Goal: Ask a question

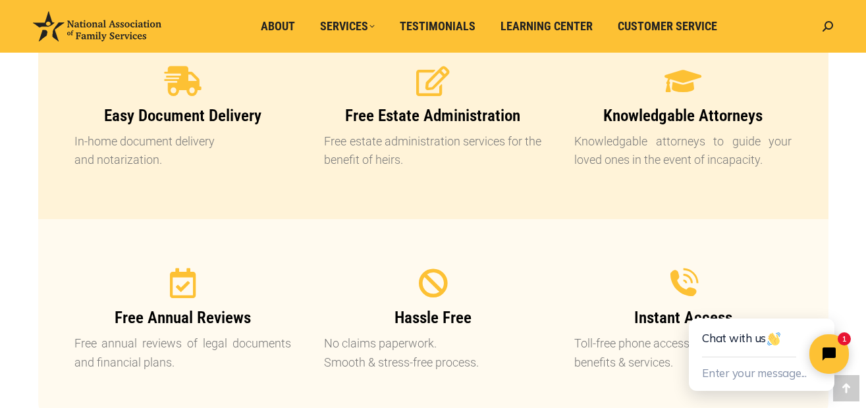
scroll to position [1317, 0]
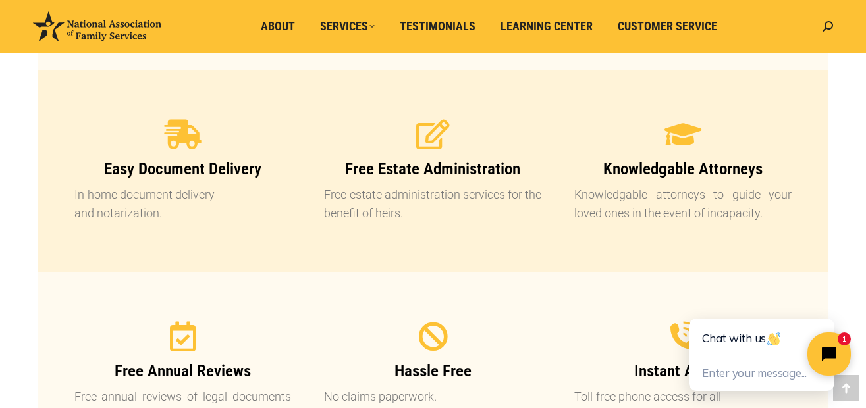
click at [824, 338] on button "Close chat widget" at bounding box center [828, 354] width 43 height 43
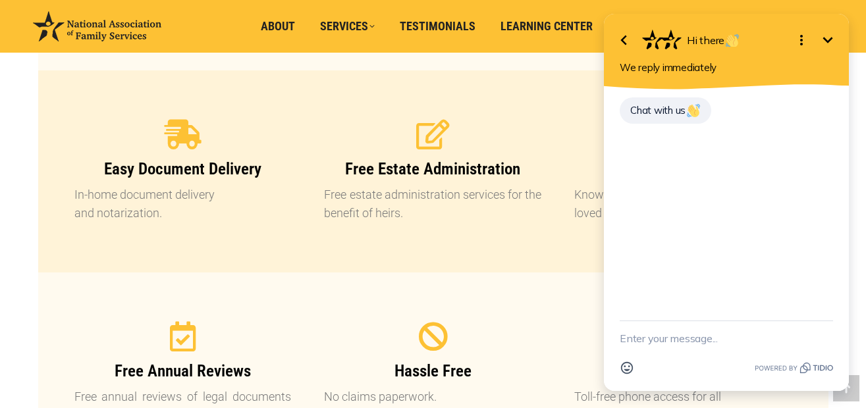
click at [635, 334] on textarea "New message" at bounding box center [726, 338] width 213 height 34
type textarea "I"
click at [691, 323] on textarea "Did not make a purchase for $19.99 on approx [DATE]" at bounding box center [710, 331] width 180 height 47
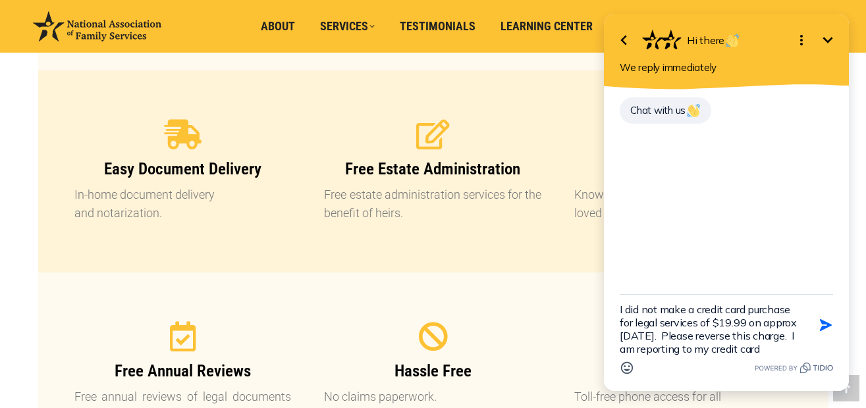
scroll to position [16, 0]
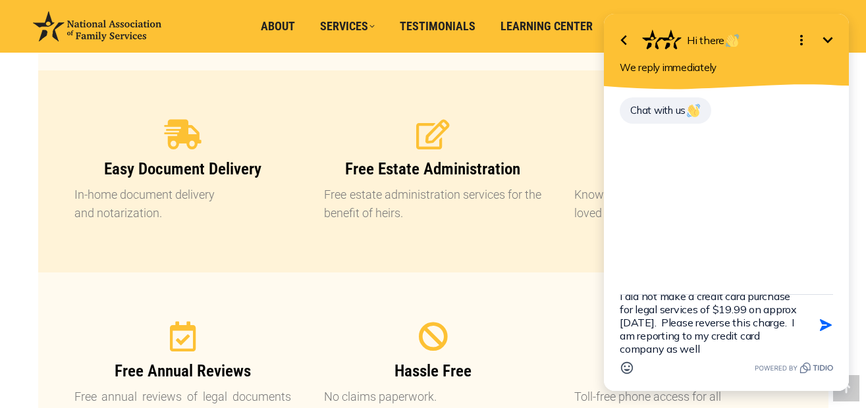
type textarea "I did not make a credit card purchase for legal services of $19.99 on approx [D…"
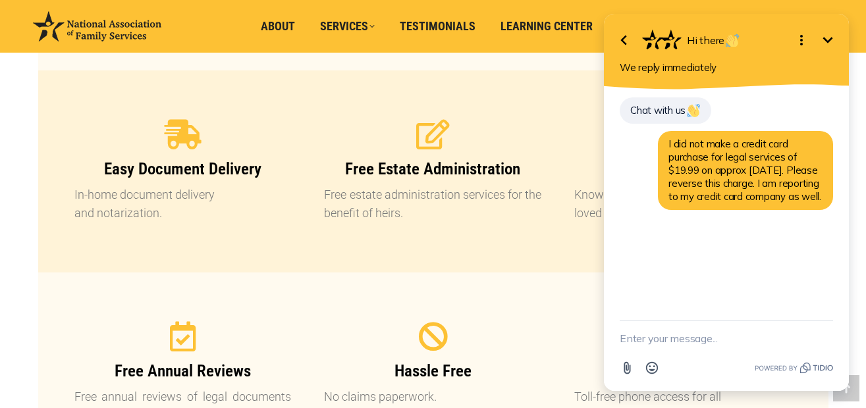
scroll to position [0, 0]
click at [625, 336] on textarea "New message" at bounding box center [726, 338] width 213 height 34
type textarea "O"
type textarea "PS, reference # is 5867 on my statement"
click at [822, 328] on icon "button" at bounding box center [826, 332] width 12 height 12
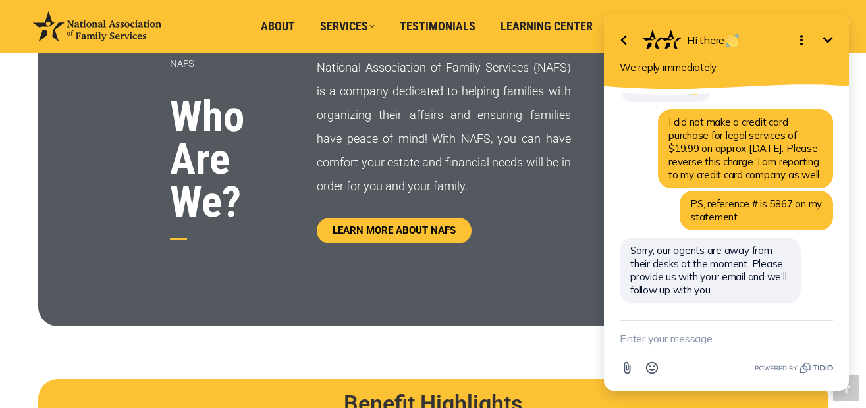
scroll to position [746, 0]
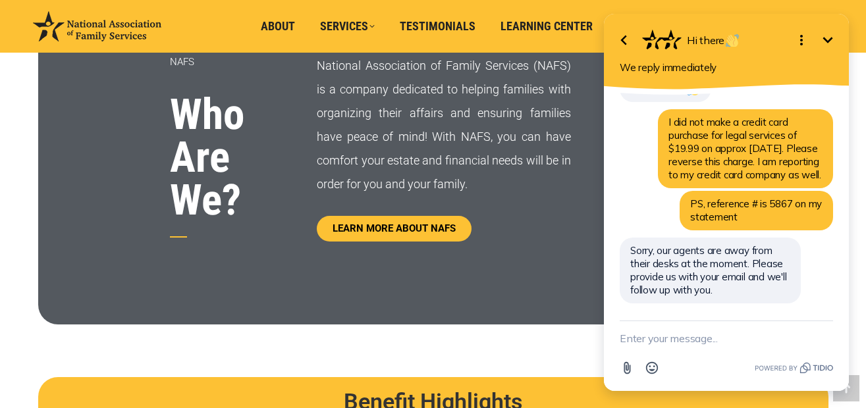
drag, startPoint x: 664, startPoint y: 340, endPoint x: 668, endPoint y: 333, distance: 8.6
click at [667, 337] on textarea "New message" at bounding box center [726, 338] width 213 height 34
type textarea "[EMAIL_ADDRESS][DOMAIN_NAME]"
click at [820, 335] on icon "button" at bounding box center [825, 338] width 14 height 14
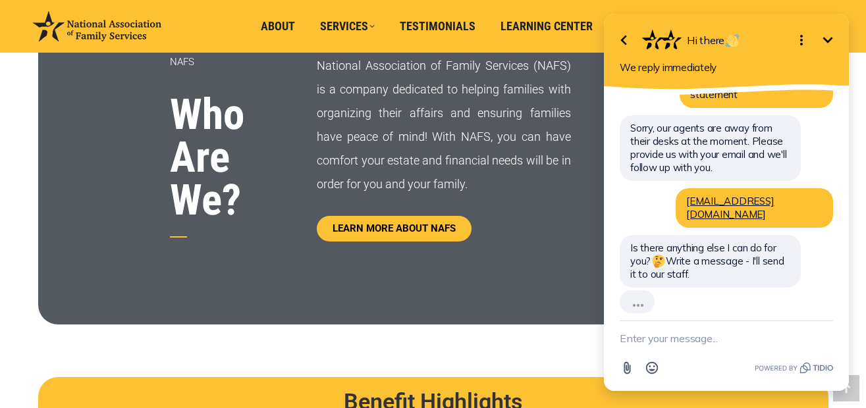
scroll to position [115, 0]
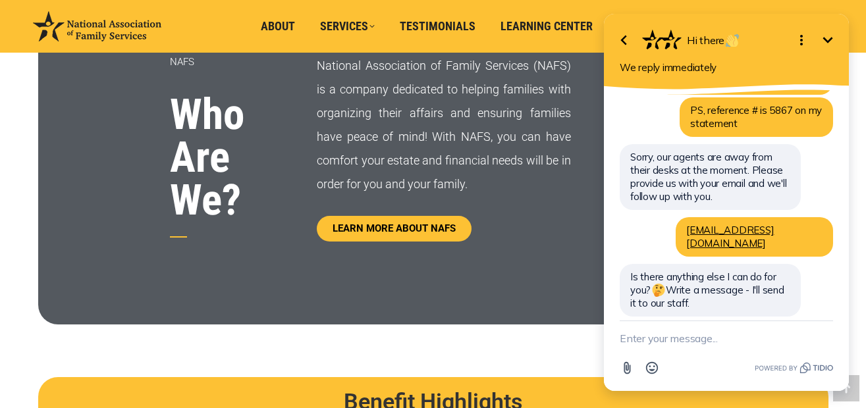
click at [701, 333] on textarea "New message" at bounding box center [726, 338] width 213 height 34
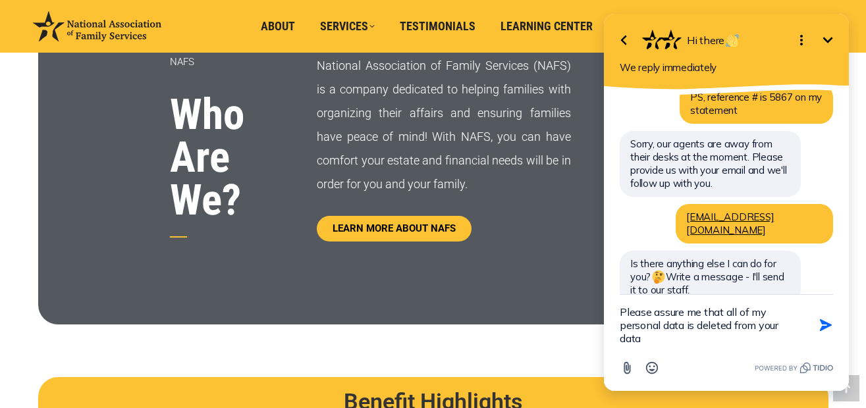
scroll to position [142, 0]
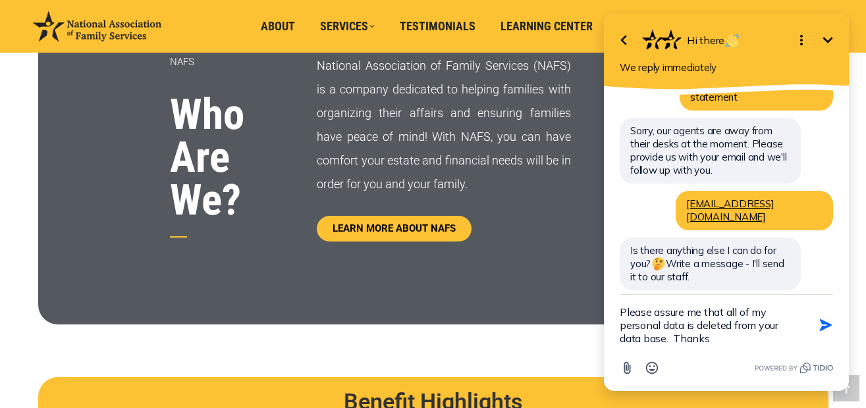
click at [759, 342] on textarea "Please assure me that all of my personal data is deleted from your data base. T…" at bounding box center [710, 325] width 180 height 61
type textarea "Please assure me that all of my personal data is deleted from your data base. T…"
click at [820, 325] on icon "button" at bounding box center [825, 325] width 14 height 14
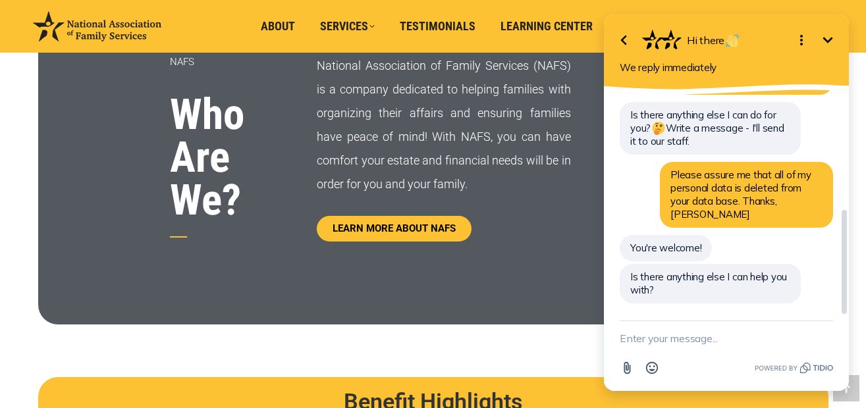
scroll to position [251, 0]
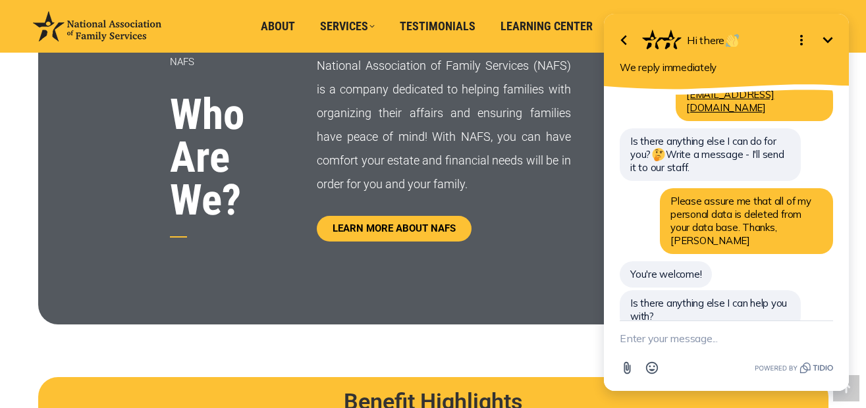
click at [704, 340] on textarea "New message" at bounding box center [726, 338] width 213 height 34
type textarea "not at this time"
click at [826, 331] on button "Send Shortcut" at bounding box center [825, 338] width 25 height 25
